Goal: Use online tool/utility: Use online tool/utility

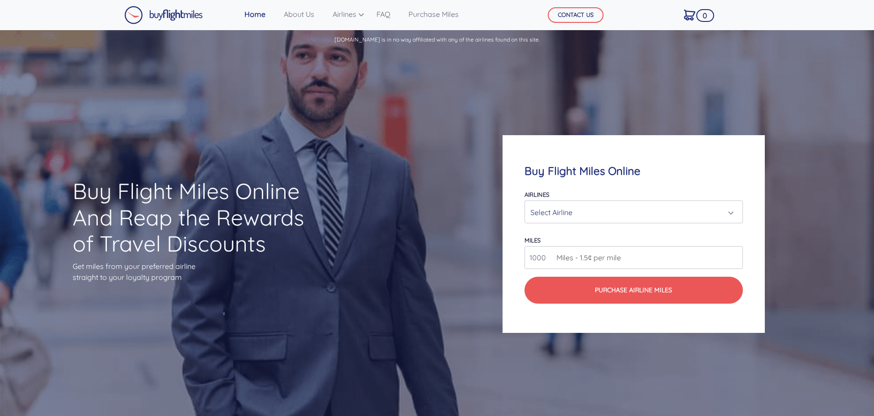
click at [638, 207] on div "Select Airline" at bounding box center [630, 212] width 201 height 17
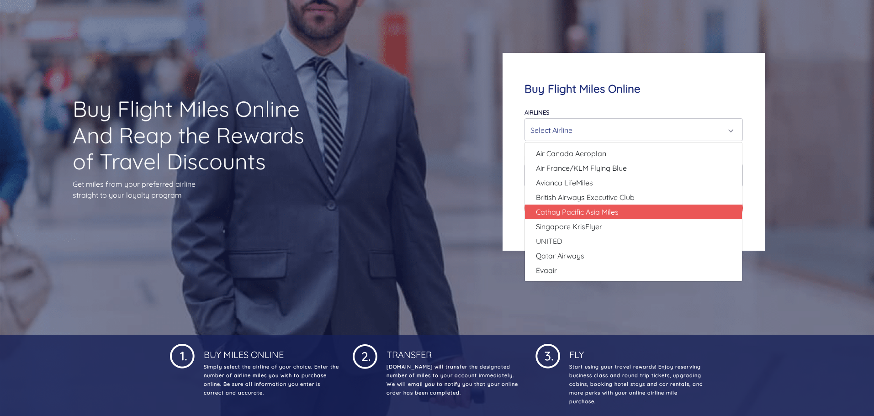
scroll to position [66, 0]
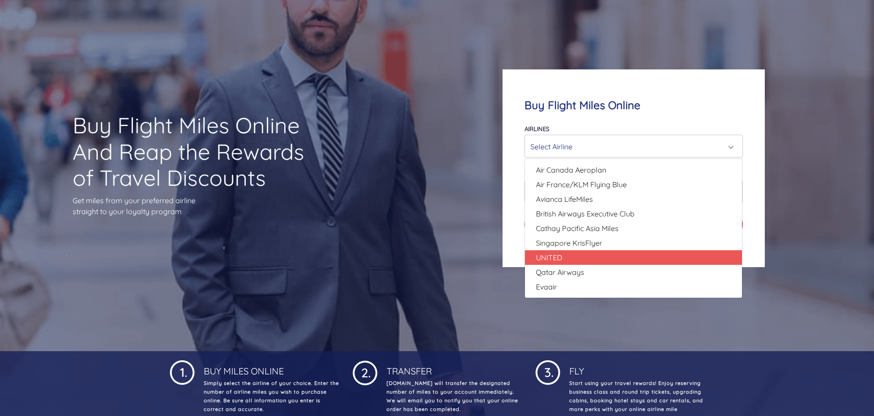
click at [566, 257] on link "UNITED" at bounding box center [633, 257] width 217 height 15
select select "UNITED"
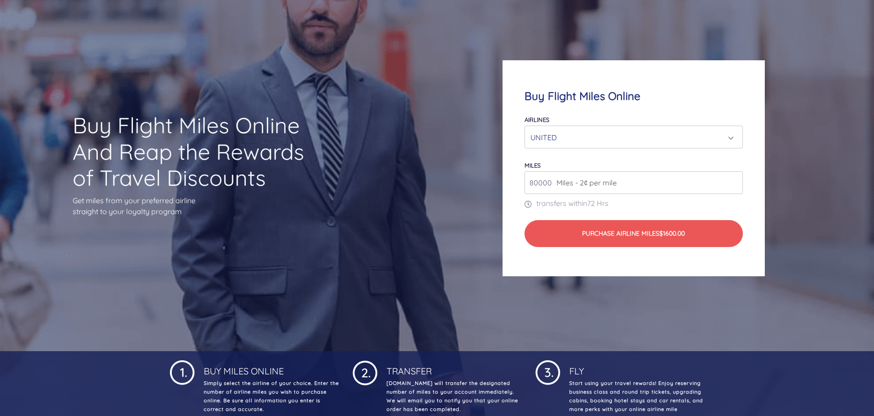
click at [736, 186] on input "80000" at bounding box center [633, 182] width 218 height 23
click at [735, 188] on input "80000" at bounding box center [633, 182] width 218 height 23
click at [734, 183] on input "80000" at bounding box center [633, 182] width 218 height 23
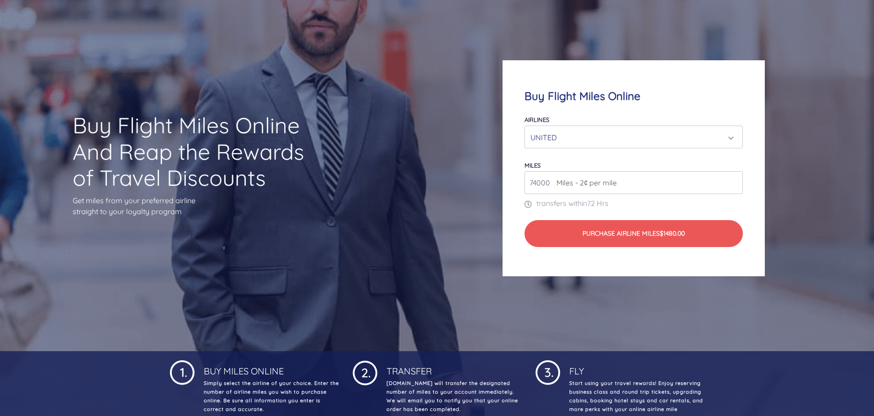
type input "74000"
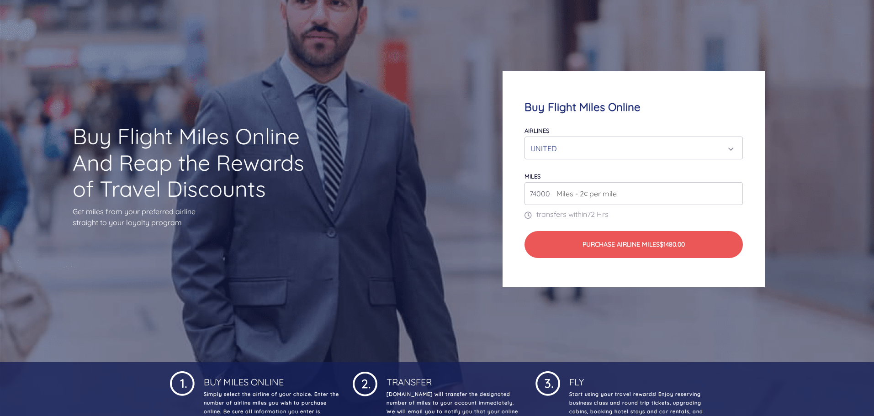
scroll to position [54, 0]
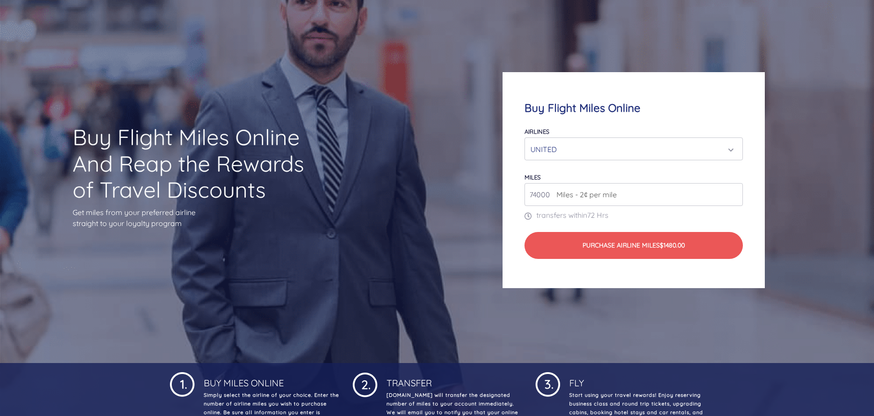
click at [592, 145] on div "UNITED" at bounding box center [630, 149] width 201 height 17
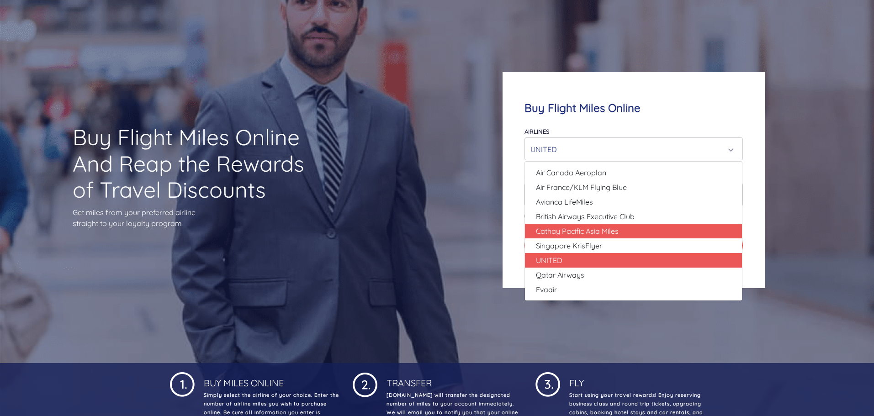
click at [585, 229] on span "Cathay Pacific Asia Miles" at bounding box center [577, 231] width 83 height 11
select select "Cathay Pacific Asia Miles"
type input "80000"
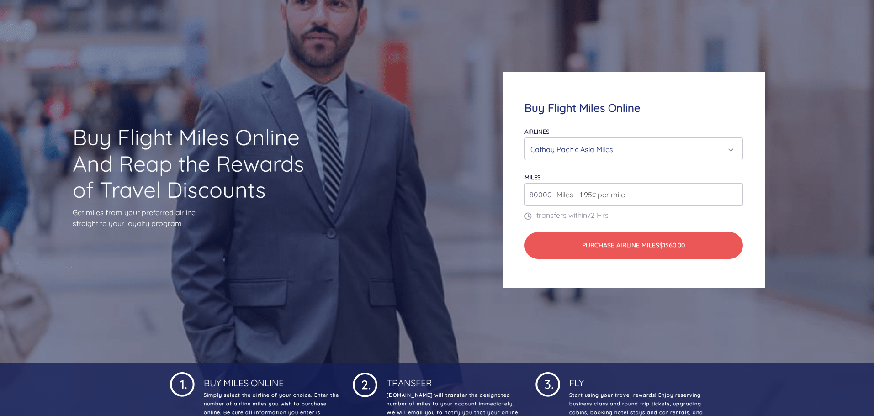
click at [645, 200] on input "80000" at bounding box center [633, 194] width 218 height 23
click at [590, 154] on div "Cathay Pacific Asia Miles" at bounding box center [630, 149] width 201 height 17
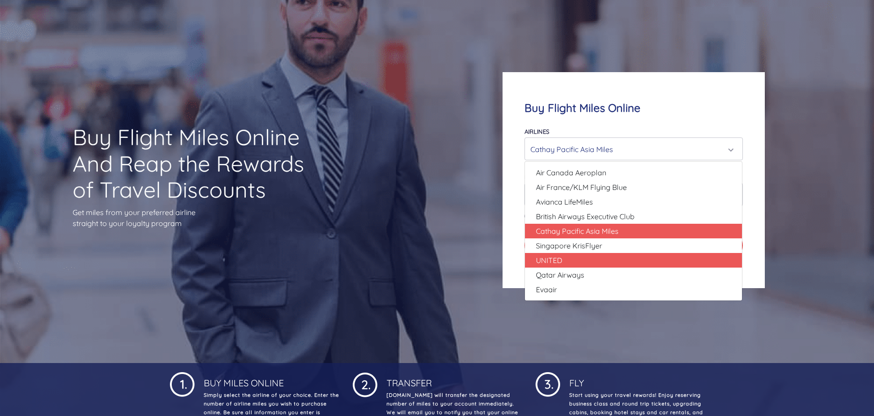
click at [561, 263] on span "UNITED" at bounding box center [549, 260] width 26 height 11
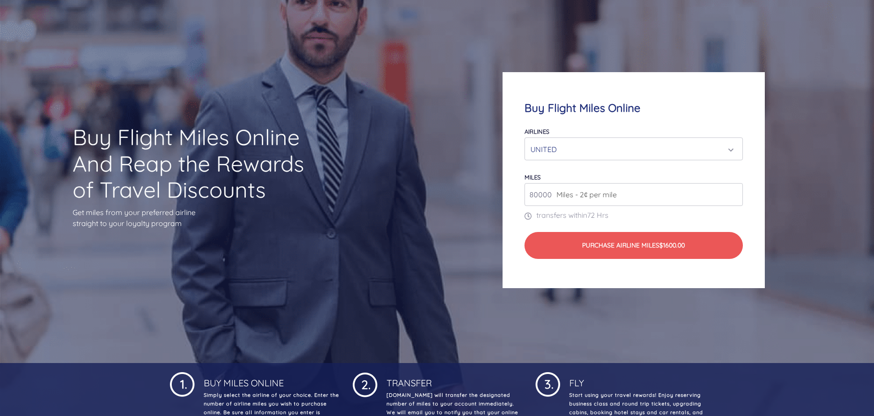
click at [615, 152] on div "UNITED" at bounding box center [630, 149] width 201 height 17
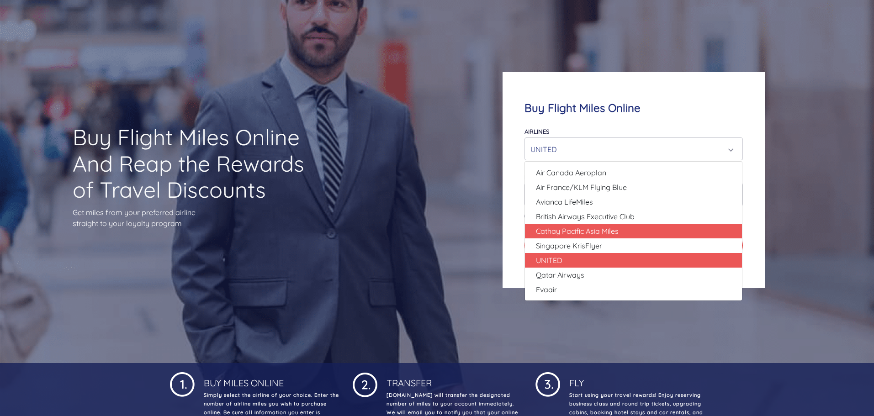
click at [565, 228] on span "Cathay Pacific Asia Miles" at bounding box center [577, 231] width 83 height 11
select select "Cathay Pacific Asia Miles"
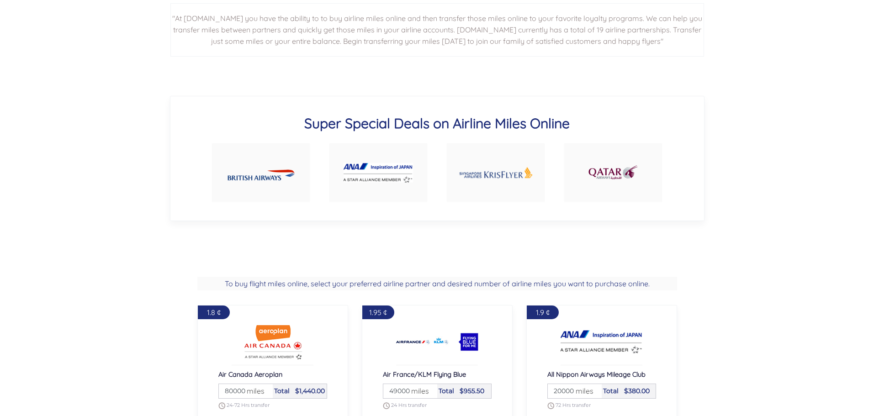
scroll to position [561, 0]
